Goal: Information Seeking & Learning: Learn about a topic

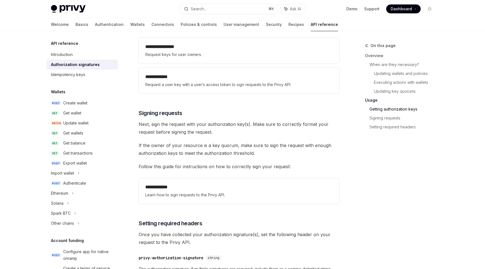
scroll to position [11, 0]
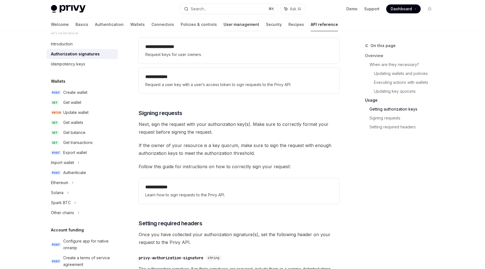
click at [223, 25] on link "User management" at bounding box center [241, 24] width 36 height 13
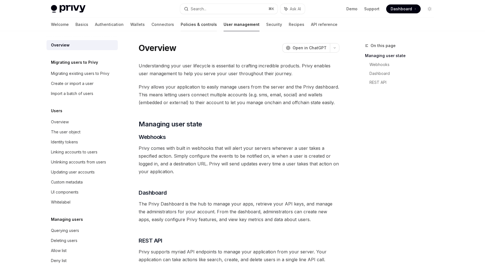
click at [181, 24] on link "Policies & controls" at bounding box center [199, 24] width 36 height 13
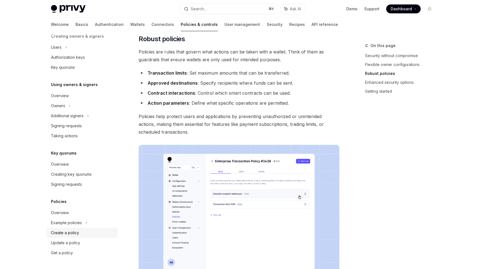
scroll to position [241, 0]
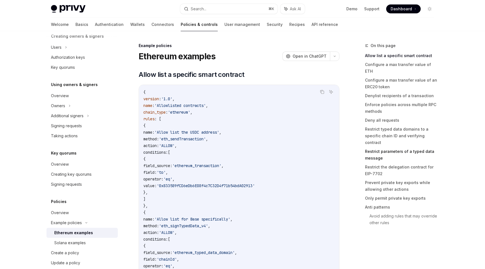
click at [371, 147] on link "Restrict parameters of a typed data message" at bounding box center [401, 155] width 73 height 16
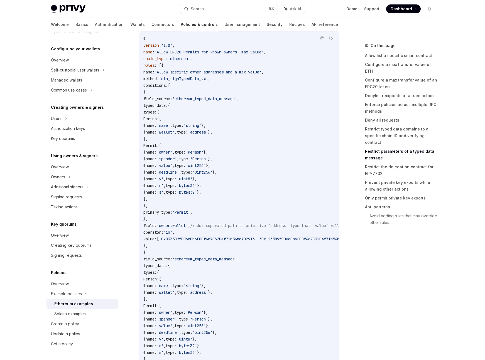
scroll to position [1624, 0]
click at [229, 100] on span "'ethereum_typed_data_message'" at bounding box center [204, 98] width 65 height 5
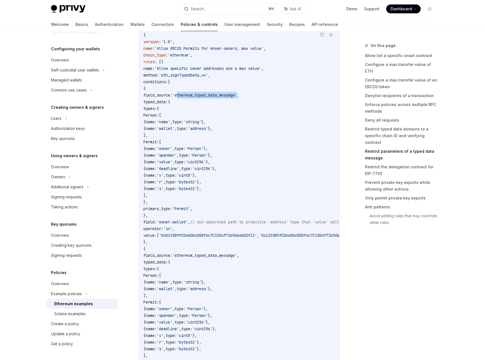
scroll to position [1628, 0]
click at [157, 177] on span "name:" at bounding box center [150, 174] width 11 height 5
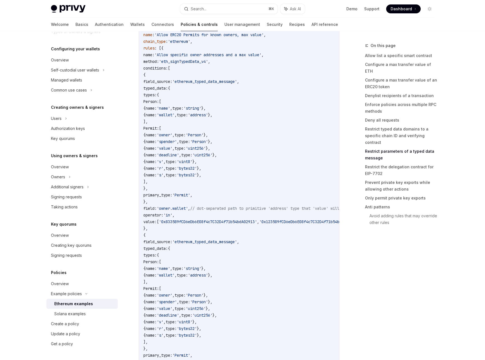
scroll to position [1641, 0]
click at [190, 197] on span "'Permit'" at bounding box center [181, 195] width 18 height 5
click at [159, 131] on span "Permit:" at bounding box center [151, 128] width 16 height 5
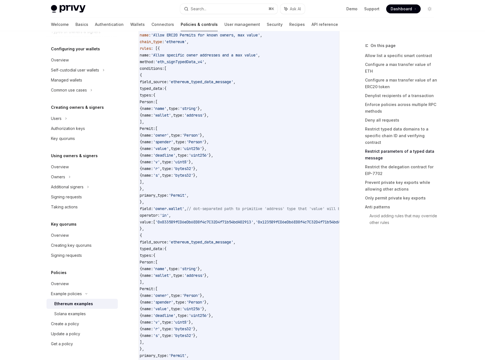
scroll to position [0, 0]
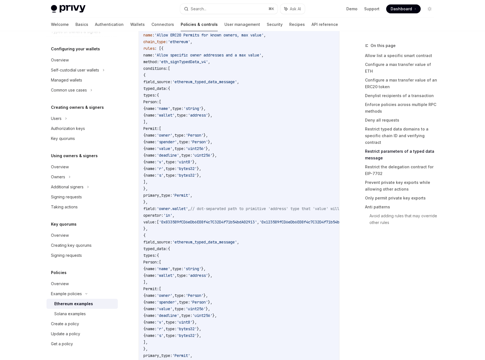
click at [220, 217] on code "{ version : '1.0' , name : 'Allow ERC20 Permits for known owners, max value' , …" at bounding box center [271, 218] width 256 height 401
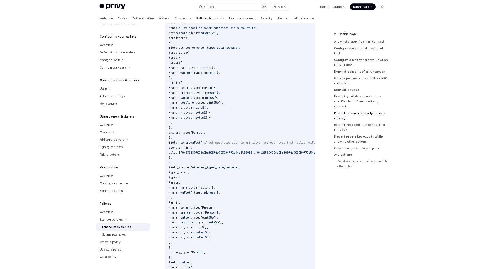
scroll to position [1658, 0]
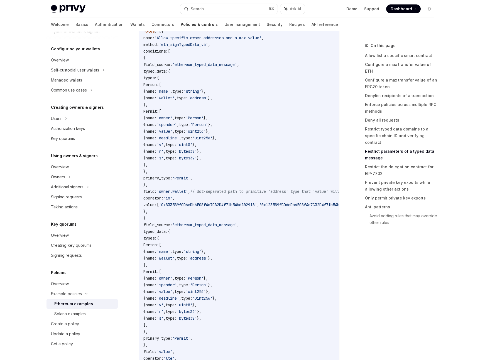
type textarea "*"
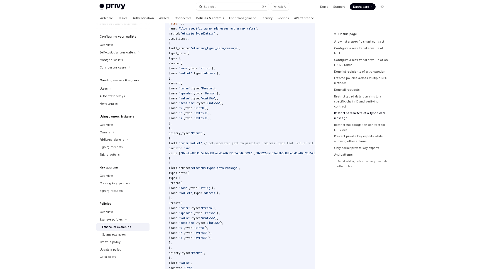
scroll to position [52, 0]
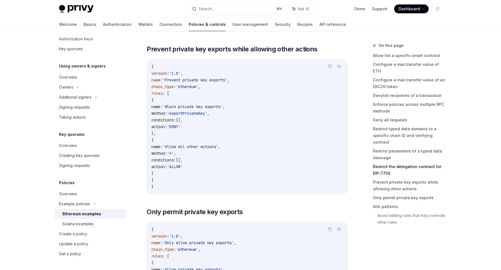
scroll to position [2196, 0]
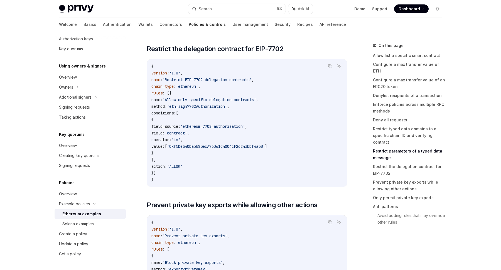
scroll to position [2039, 0]
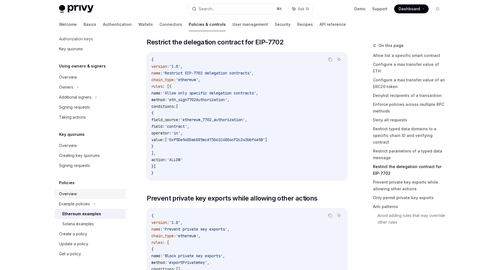
click at [62, 194] on div "Overview" at bounding box center [68, 194] width 18 height 7
type textarea "*"
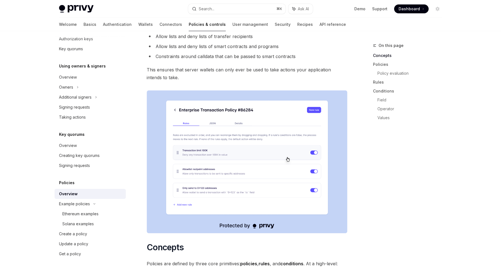
scroll to position [84, 0]
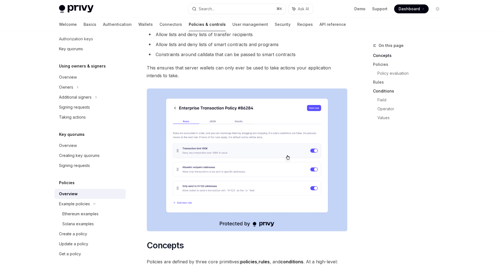
click at [380, 91] on link "Conditions" at bounding box center [409, 91] width 73 height 9
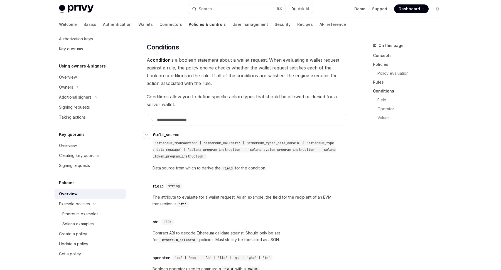
scroll to position [1055, 0]
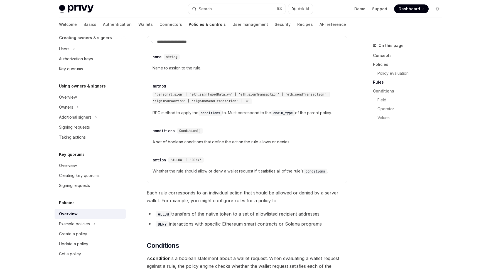
scroll to position [820, 0]
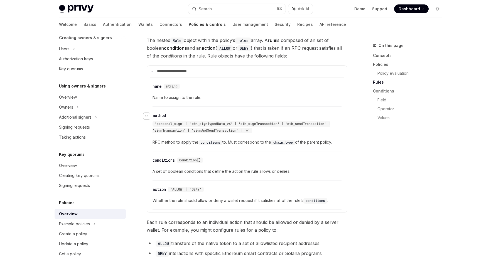
click at [147, 115] on icon "Navigate to header" at bounding box center [147, 116] width 4 height 3
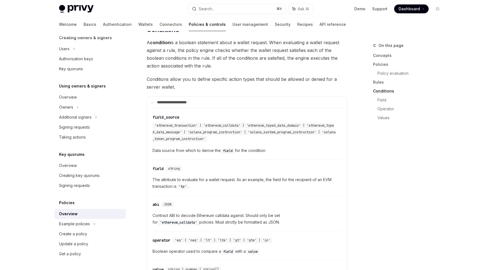
scroll to position [1088, 0]
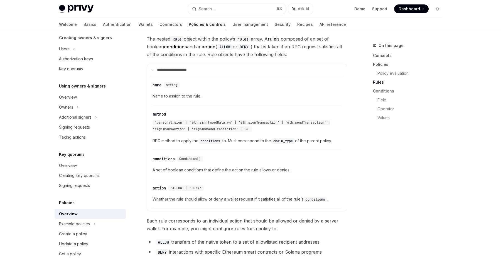
scroll to position [820, 0]
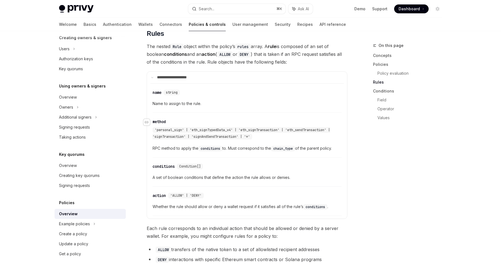
click at [144, 123] on div "Navigate to header" at bounding box center [146, 122] width 7 height 7
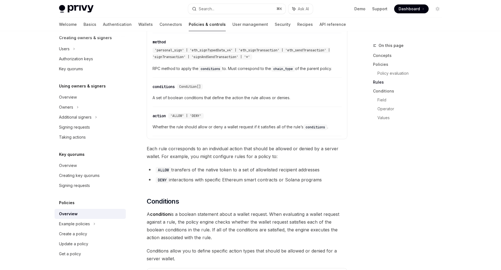
scroll to position [895, 0]
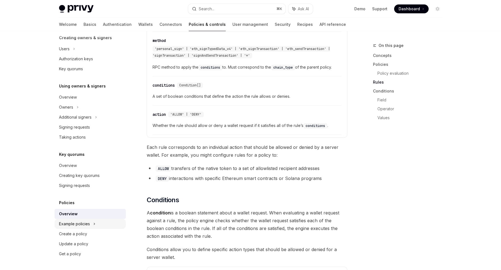
click at [74, 4] on div "Example policies" at bounding box center [83, 0] width 48 height 7
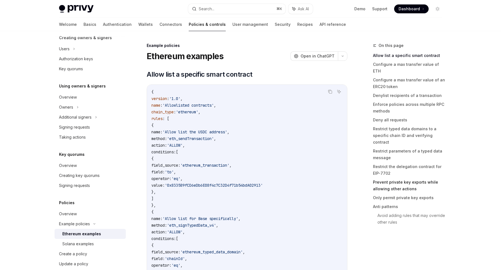
click at [381, 178] on link "Prevent private key exports while allowing other actions" at bounding box center [409, 186] width 73 height 16
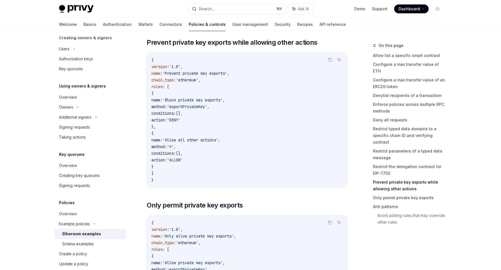
scroll to position [2196, 0]
click at [319, 24] on link "API reference" at bounding box center [332, 24] width 26 height 13
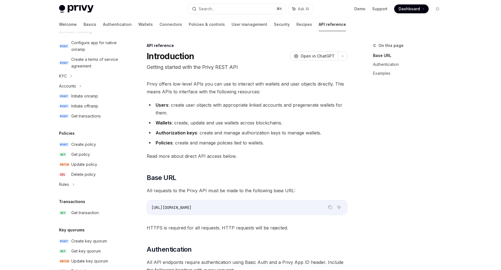
scroll to position [220, 0]
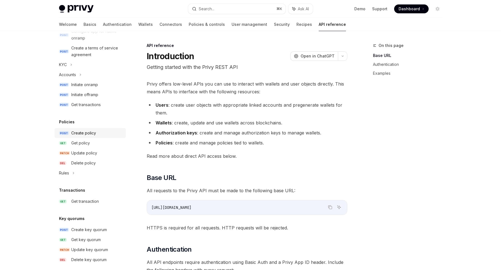
click at [75, 135] on div "Create policy" at bounding box center [83, 133] width 25 height 7
type textarea "*"
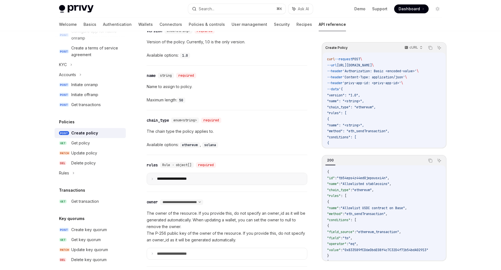
click at [182, 173] on summary "**********" at bounding box center [227, 179] width 160 height 12
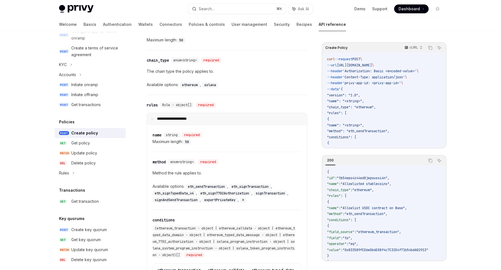
scroll to position [350, 0]
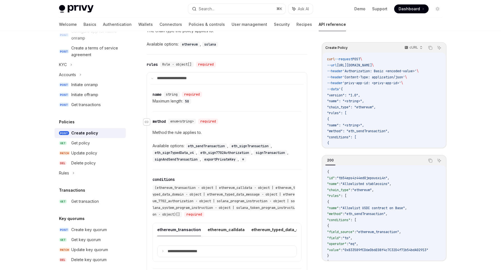
click at [147, 120] on div "Navigate to header" at bounding box center [146, 122] width 7 height 7
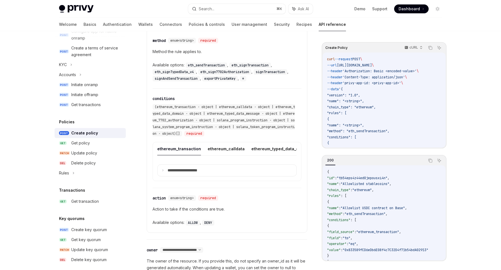
scroll to position [431, 0]
click at [215, 120] on span "(ethereum_transaction · object | ethereum_calldata · object | ethereum_typed_da…" at bounding box center [223, 120] width 142 height 31
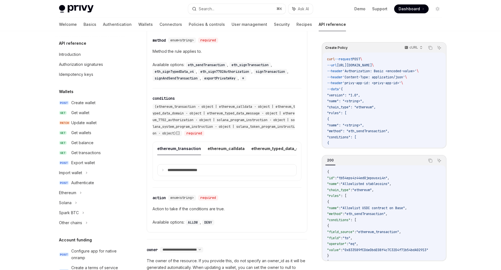
scroll to position [202, 0]
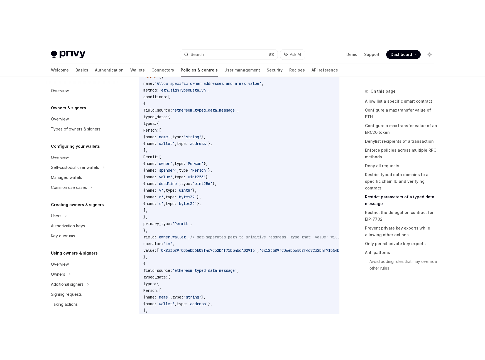
scroll to position [52, 0]
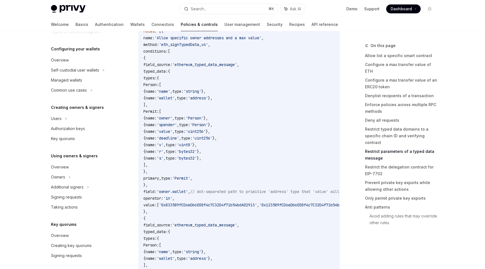
type textarea "*"
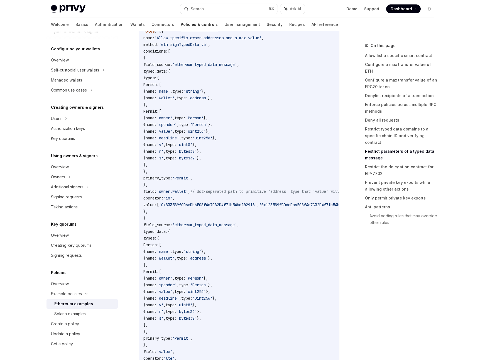
scroll to position [0, 0]
